Goal: Navigation & Orientation: Find specific page/section

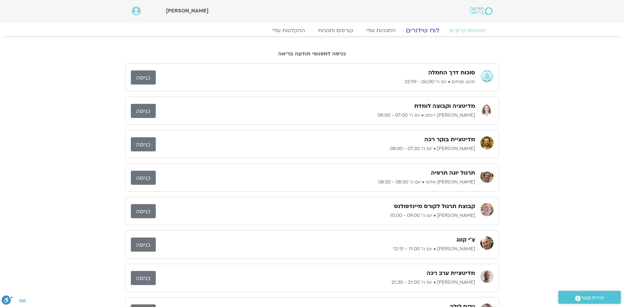
click at [430, 31] on link "לוח שידורים" at bounding box center [422, 31] width 49 height 8
click at [424, 31] on link "לוח שידורים" at bounding box center [422, 31] width 49 height 8
click at [425, 31] on link "לוח שידורים" at bounding box center [422, 31] width 49 height 8
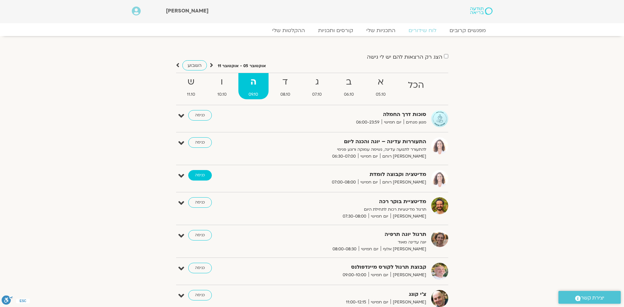
click at [199, 174] on link "כניסה" at bounding box center [200, 175] width 24 height 10
